Goal: Information Seeking & Learning: Learn about a topic

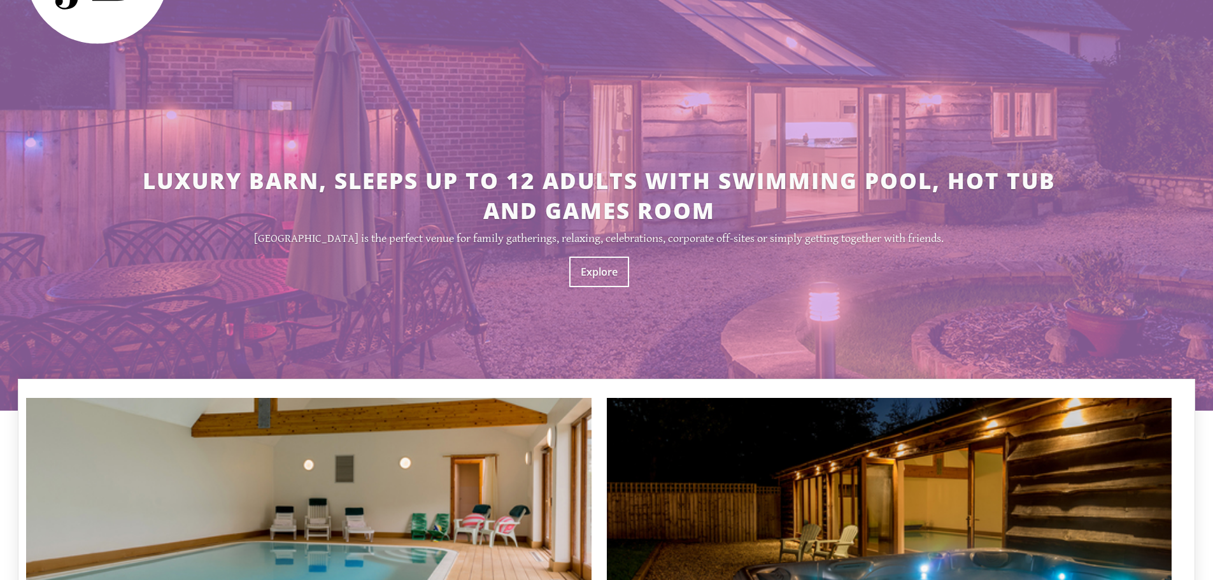
scroll to position [64, 0]
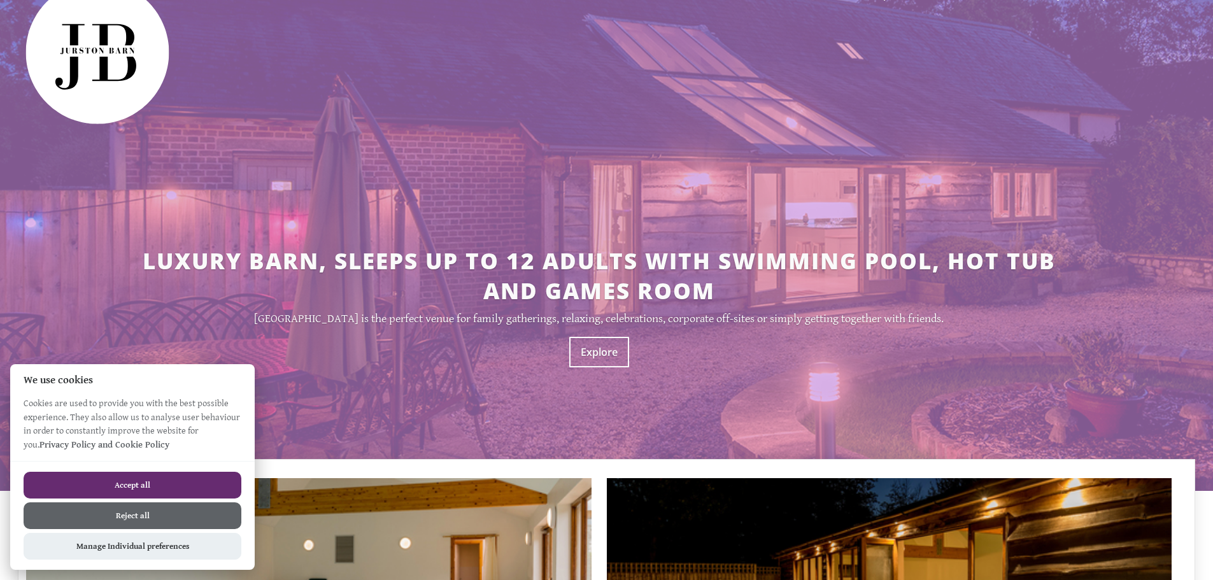
click at [225, 479] on button "Accept all" at bounding box center [133, 485] width 218 height 27
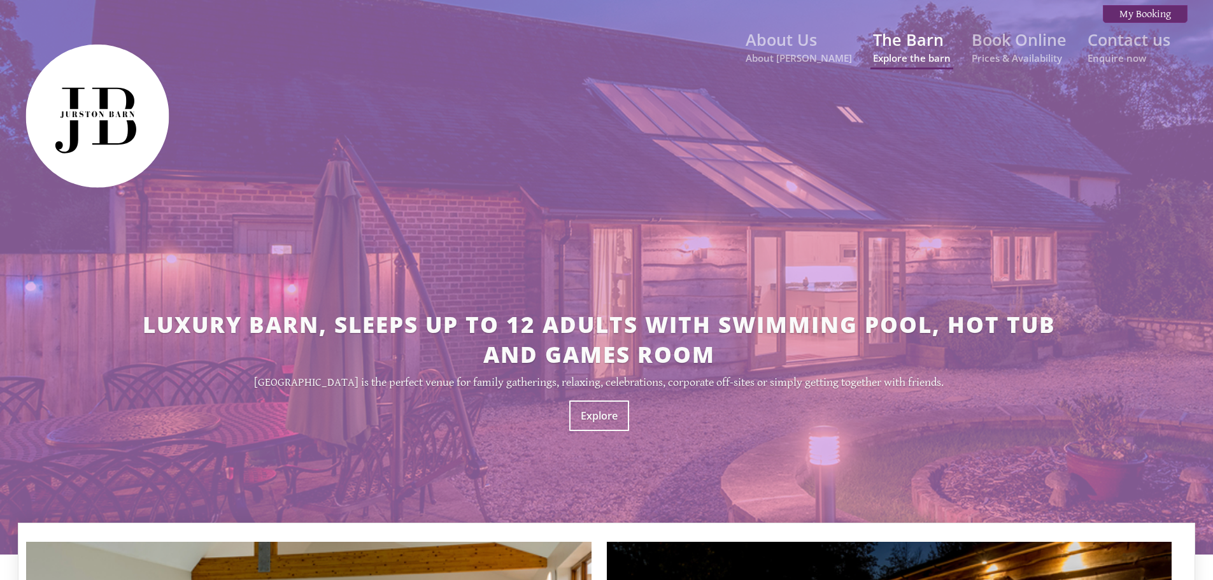
click at [889, 45] on link "The Barn Explore the barn" at bounding box center [912, 47] width 78 height 36
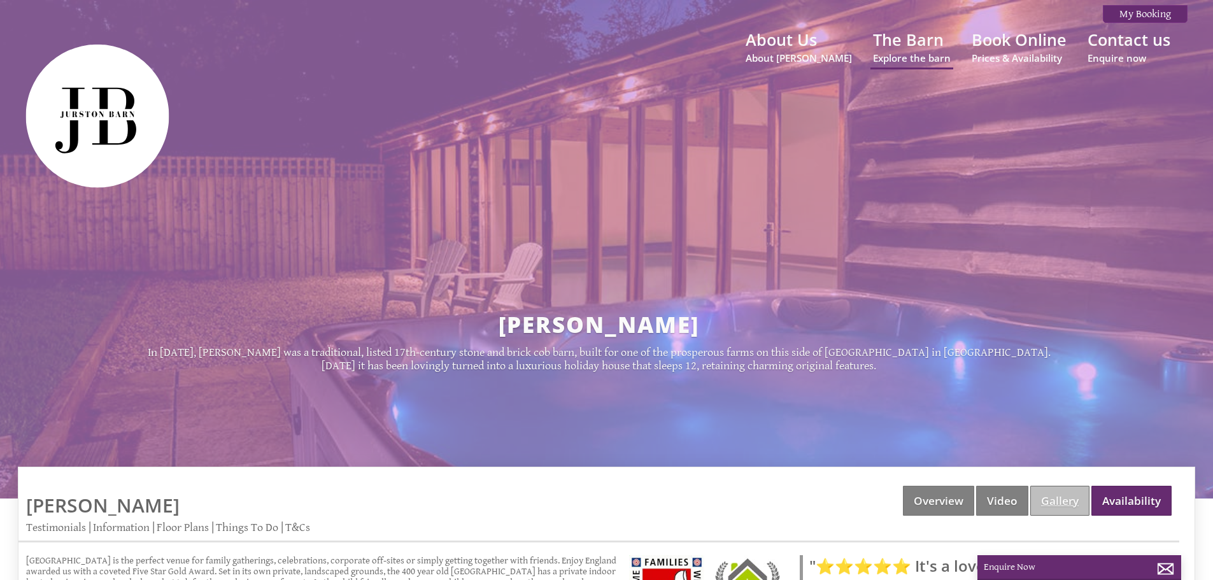
click at [1046, 504] on link "Gallery" at bounding box center [1059, 501] width 59 height 30
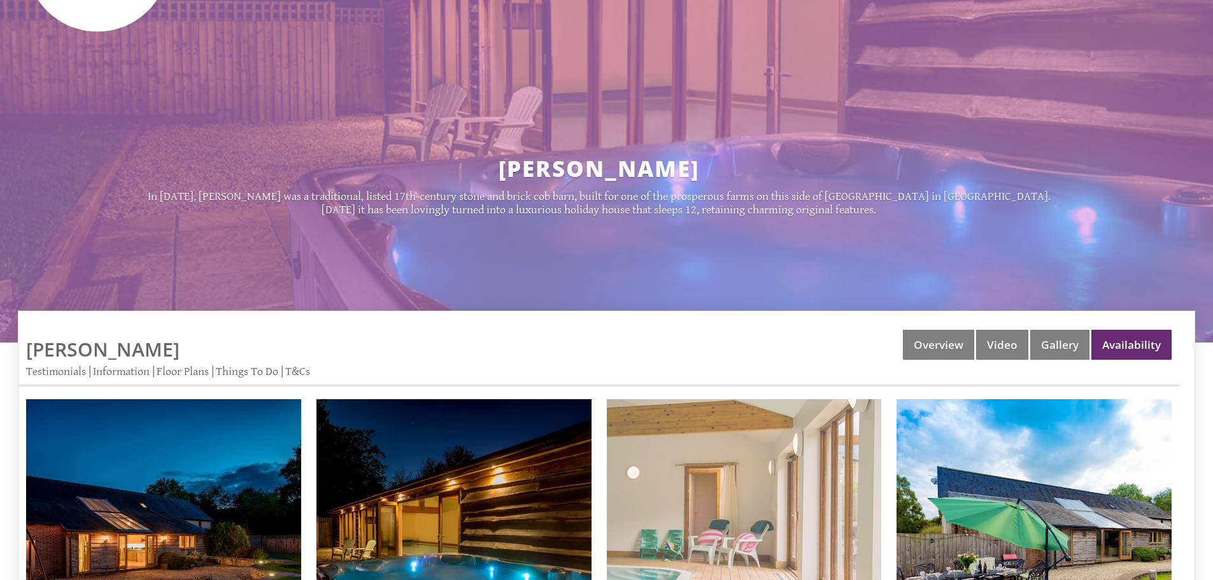
scroll to position [501, 0]
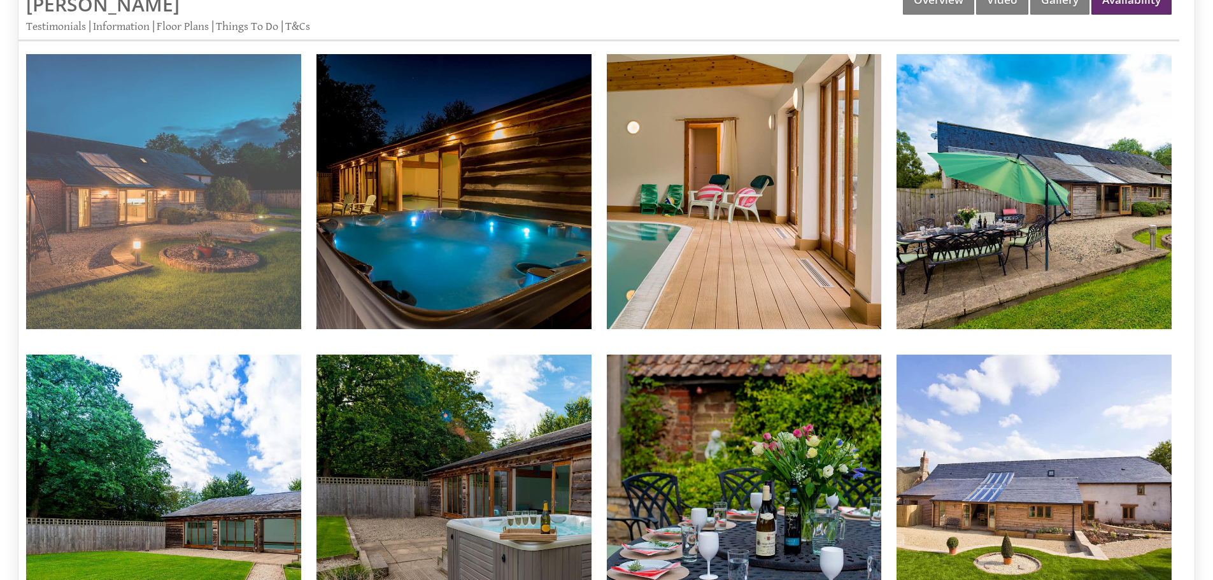
click at [221, 191] on img at bounding box center [163, 191] width 275 height 275
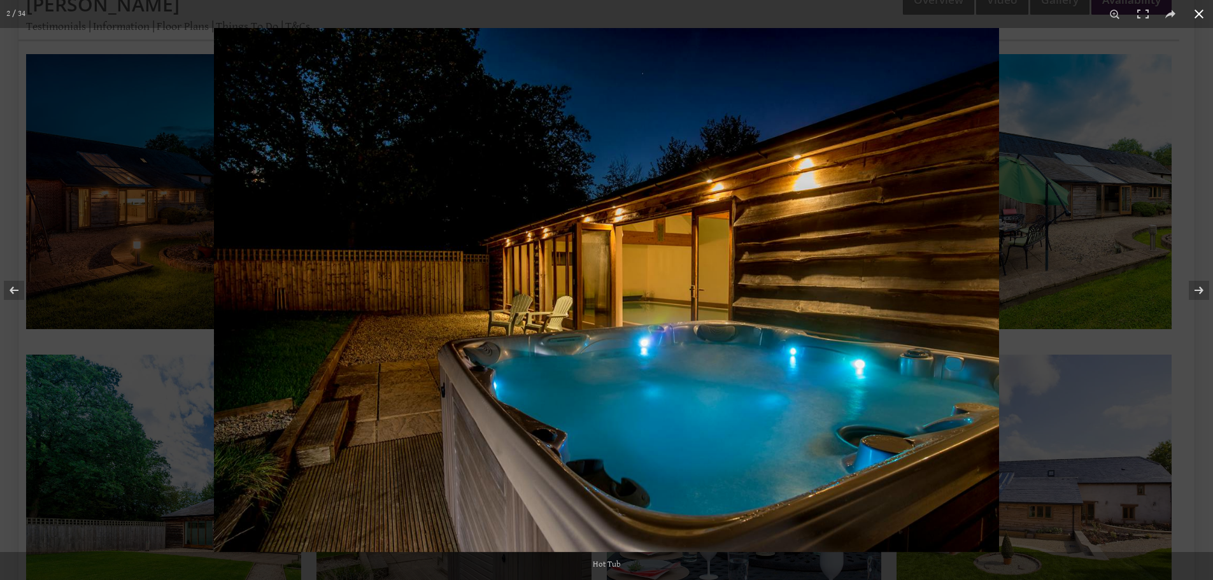
click at [1198, 20] on button at bounding box center [1199, 14] width 28 height 28
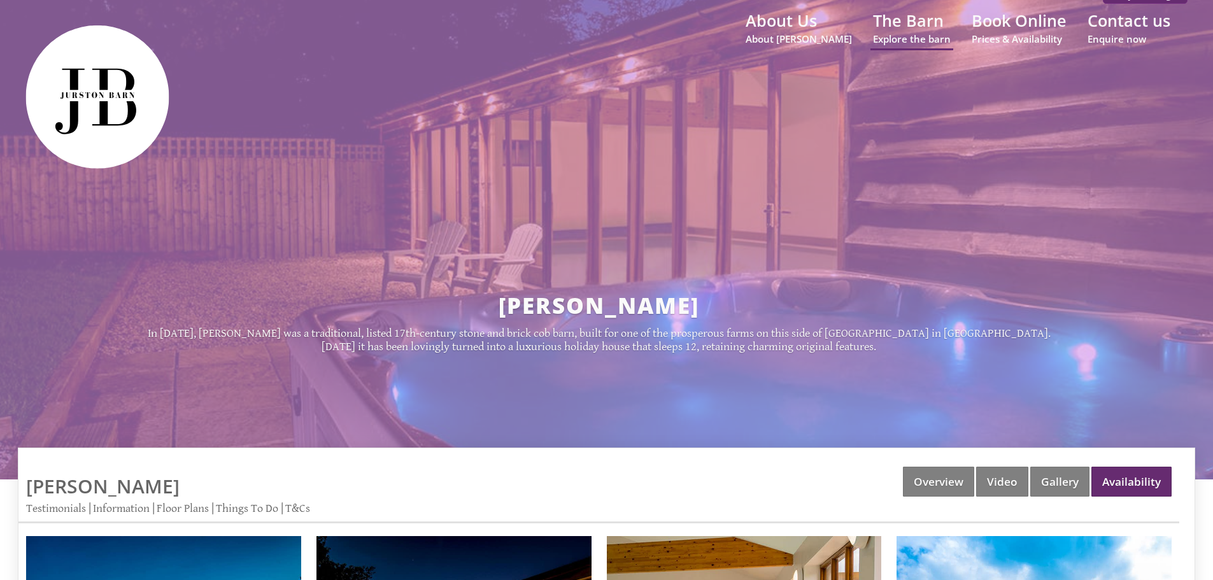
scroll to position [0, 0]
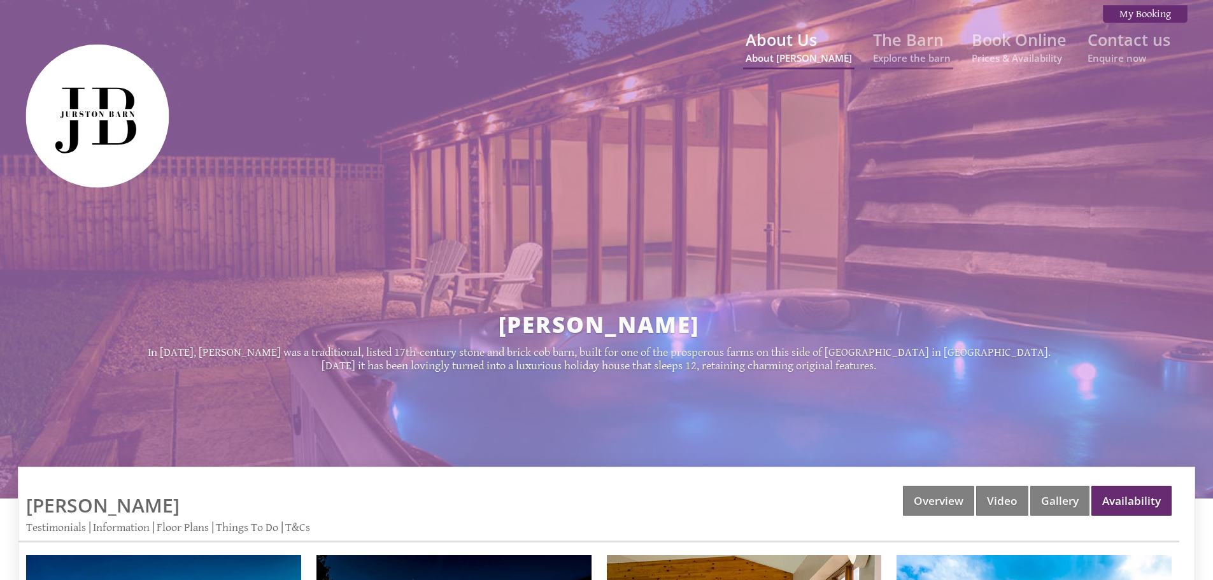
click at [805, 59] on small "About [PERSON_NAME]" at bounding box center [799, 58] width 106 height 13
